Goal: Task Accomplishment & Management: Manage account settings

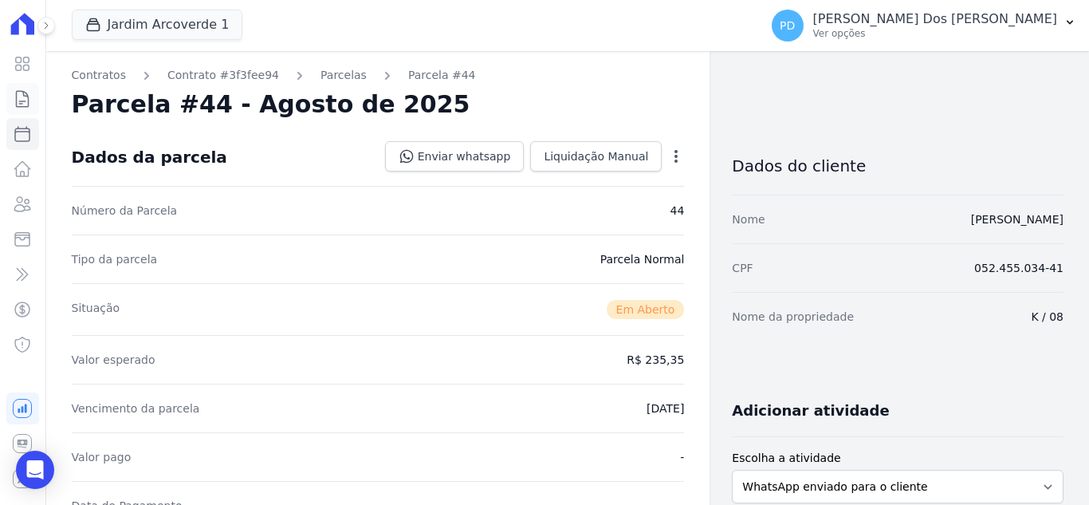
scroll to position [399, 0]
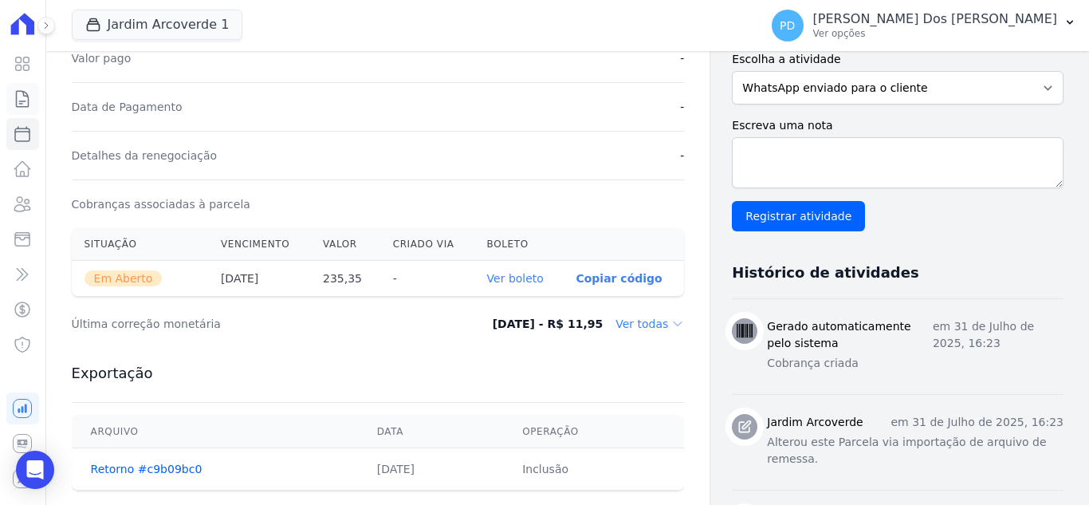
drag, startPoint x: 0, startPoint y: 0, endPoint x: 12, endPoint y: 102, distance: 102.8
click at [12, 102] on link "Contratos" at bounding box center [22, 99] width 33 height 32
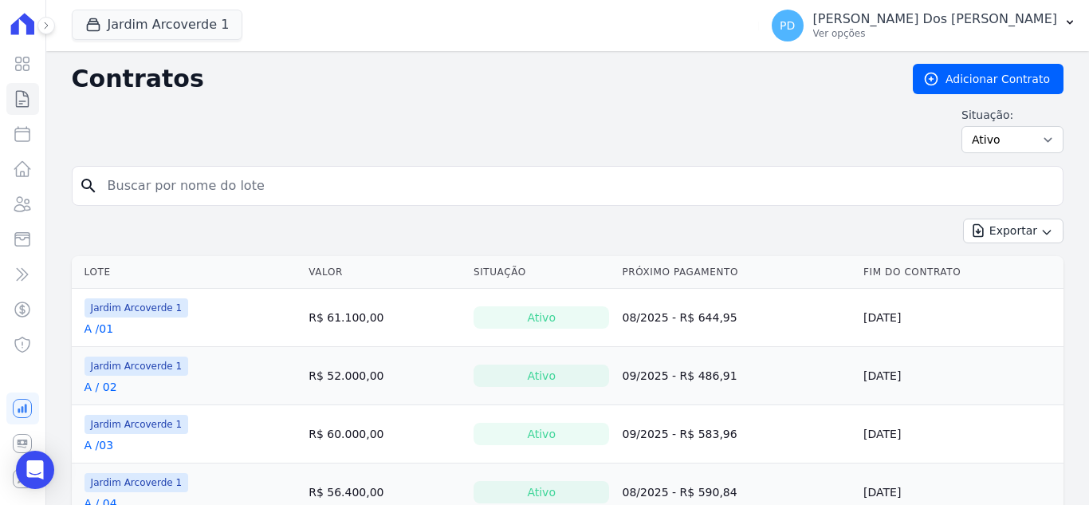
click at [256, 199] on input "search" at bounding box center [577, 186] width 959 height 32
type input "b / 05"
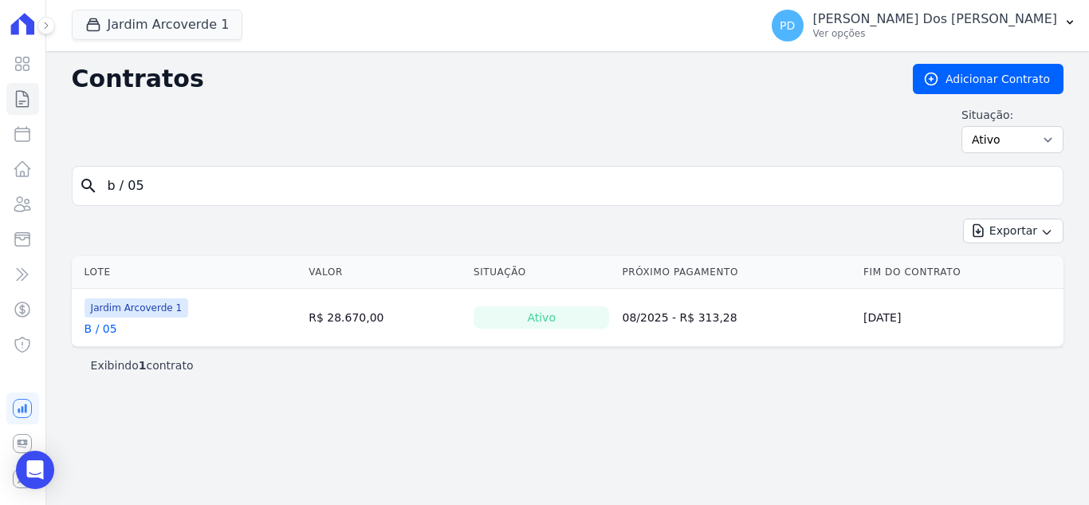
click at [96, 328] on link "B / 05" at bounding box center [101, 329] width 33 height 16
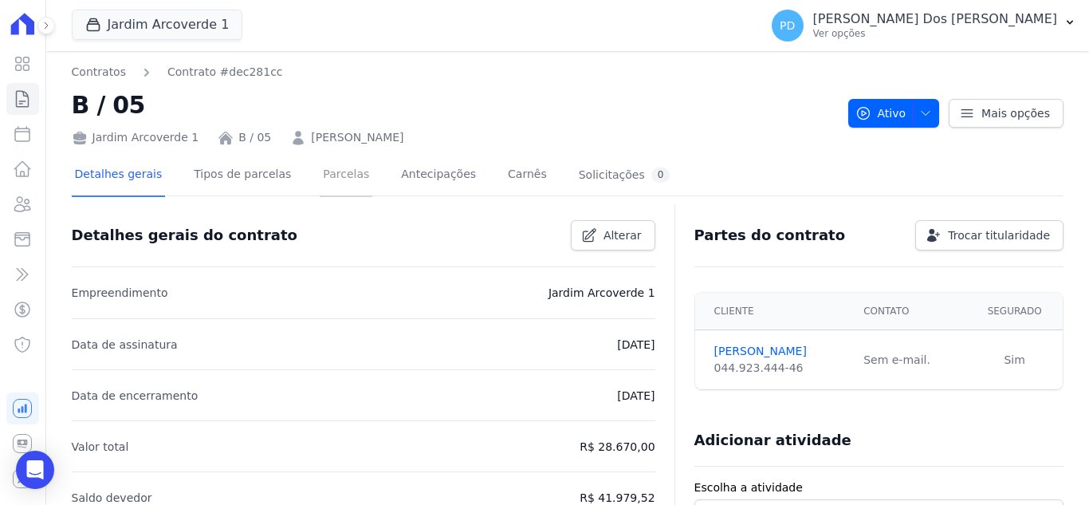
click at [341, 167] on link "Parcelas" at bounding box center [346, 176] width 53 height 42
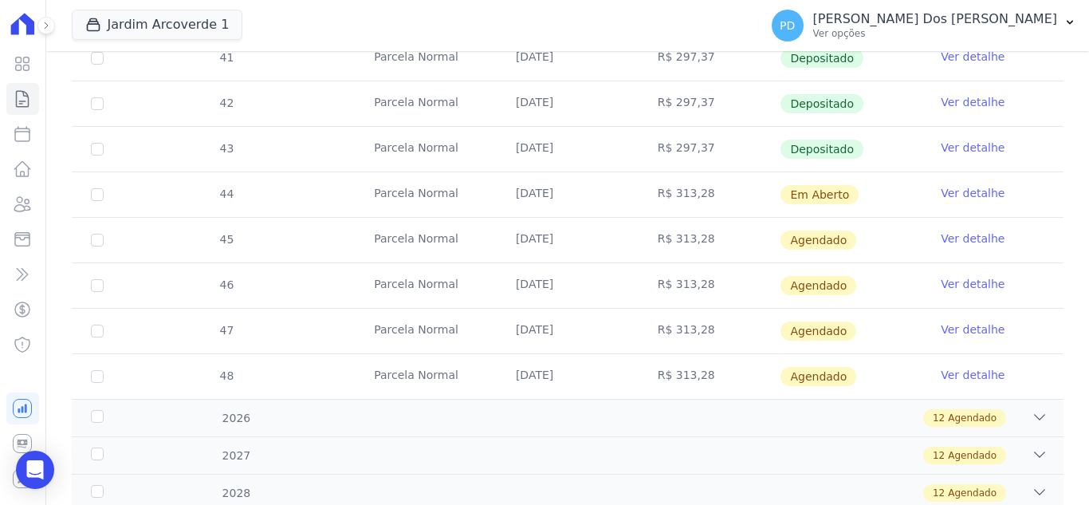
scroll to position [638, 0]
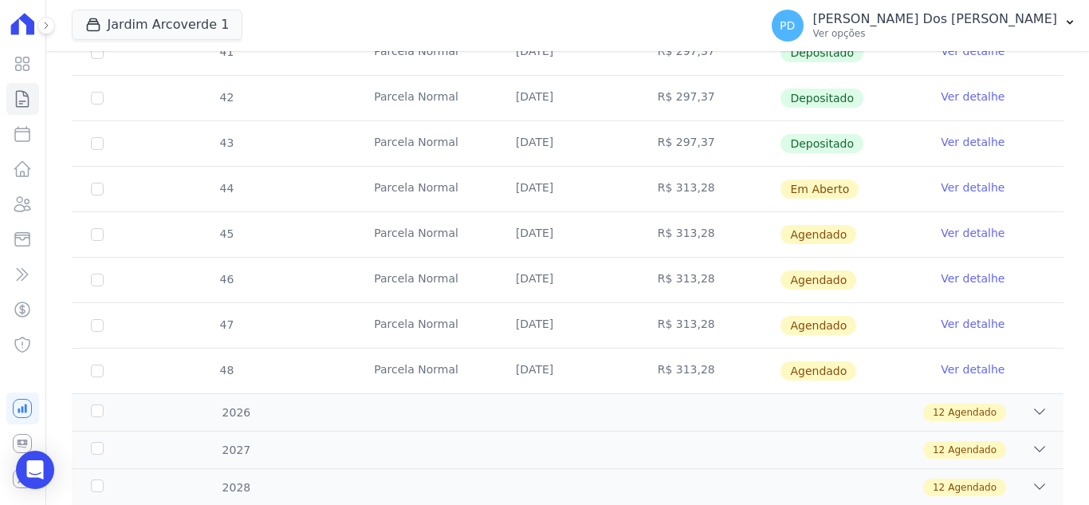
click at [966, 183] on link "Ver detalhe" at bounding box center [973, 187] width 64 height 16
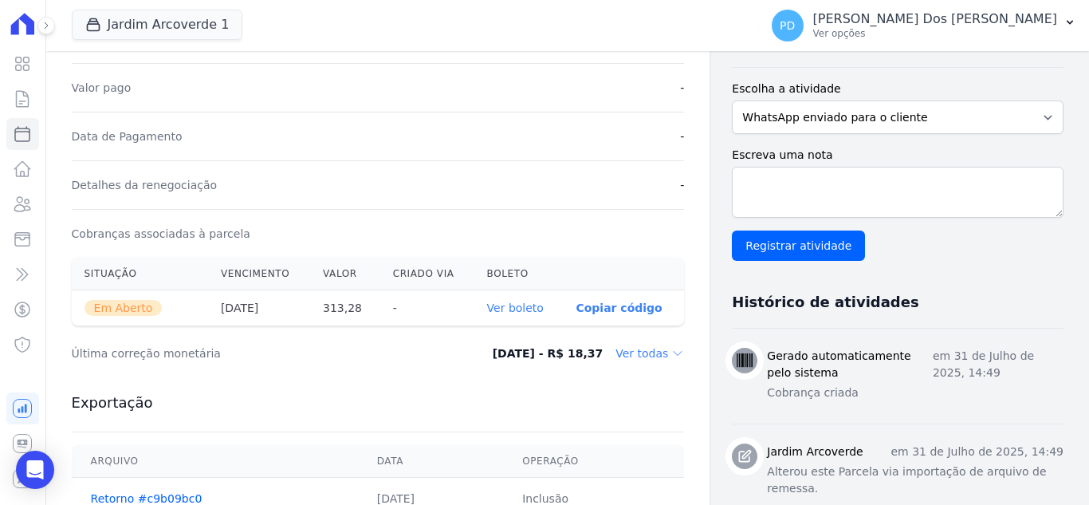
scroll to position [399, 0]
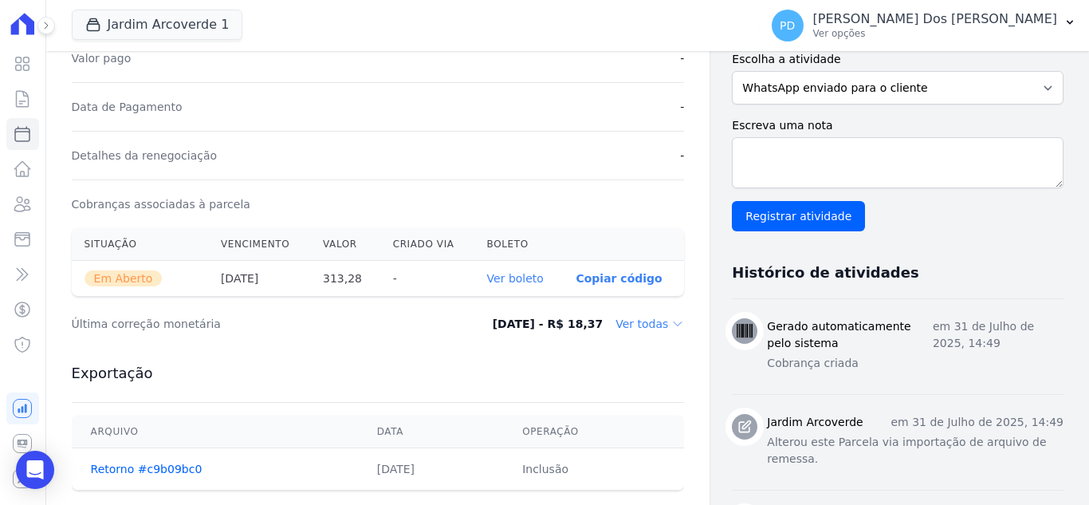
click at [528, 280] on link "Ver boleto" at bounding box center [515, 278] width 57 height 13
